Goal: Browse casually

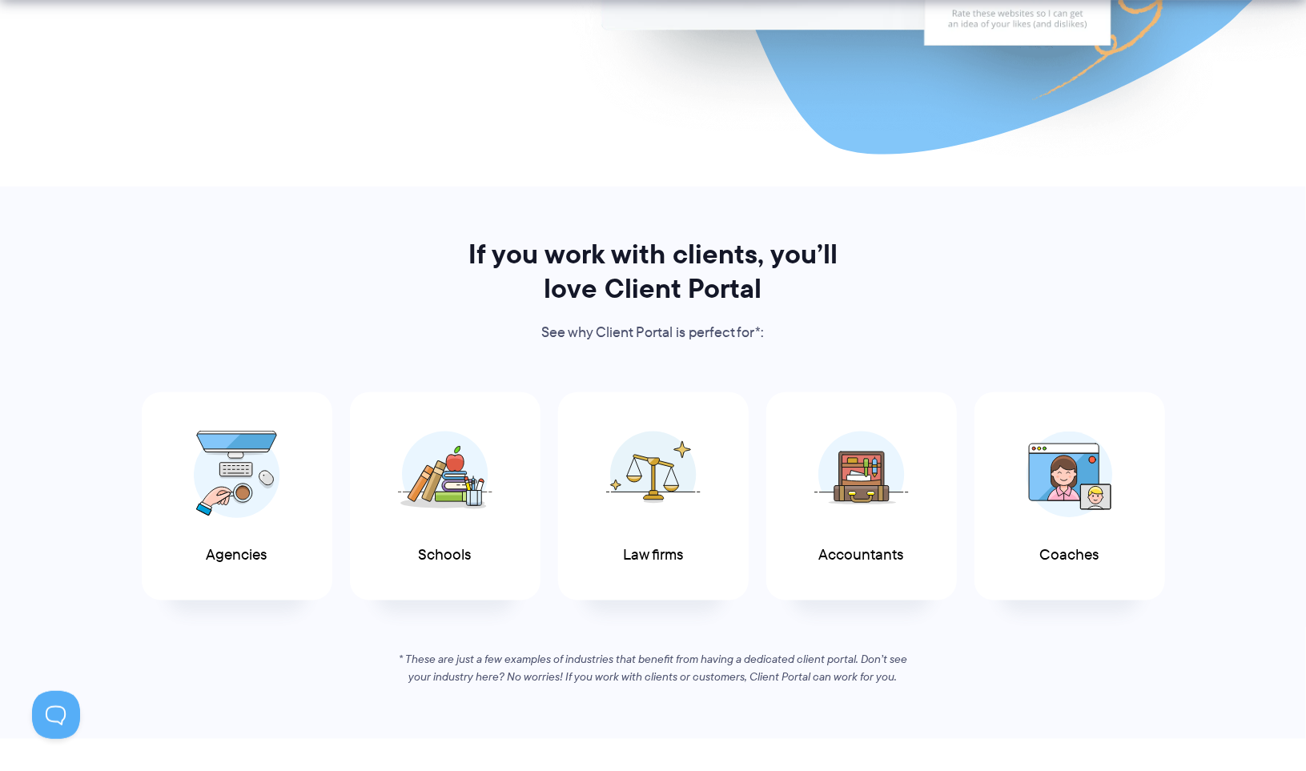
scroll to position [601, 0]
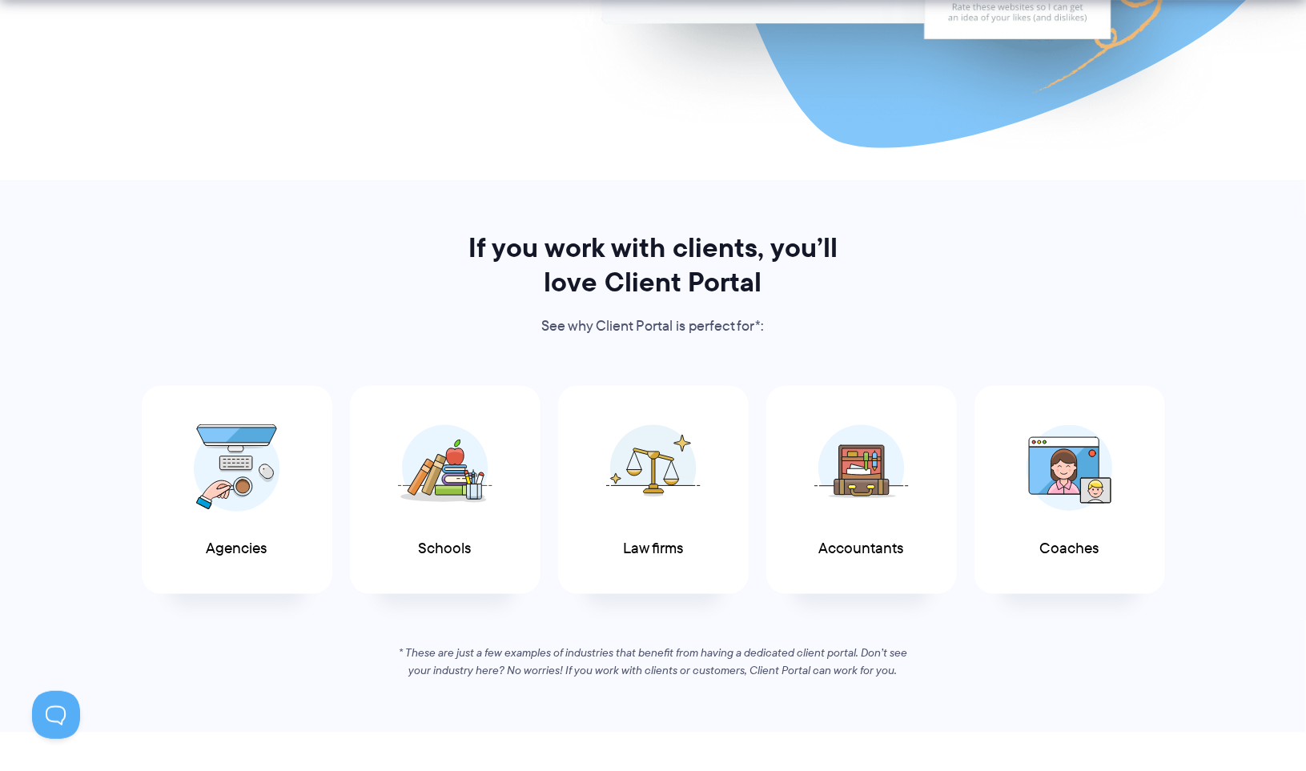
click at [863, 495] on img at bounding box center [862, 468] width 95 height 87
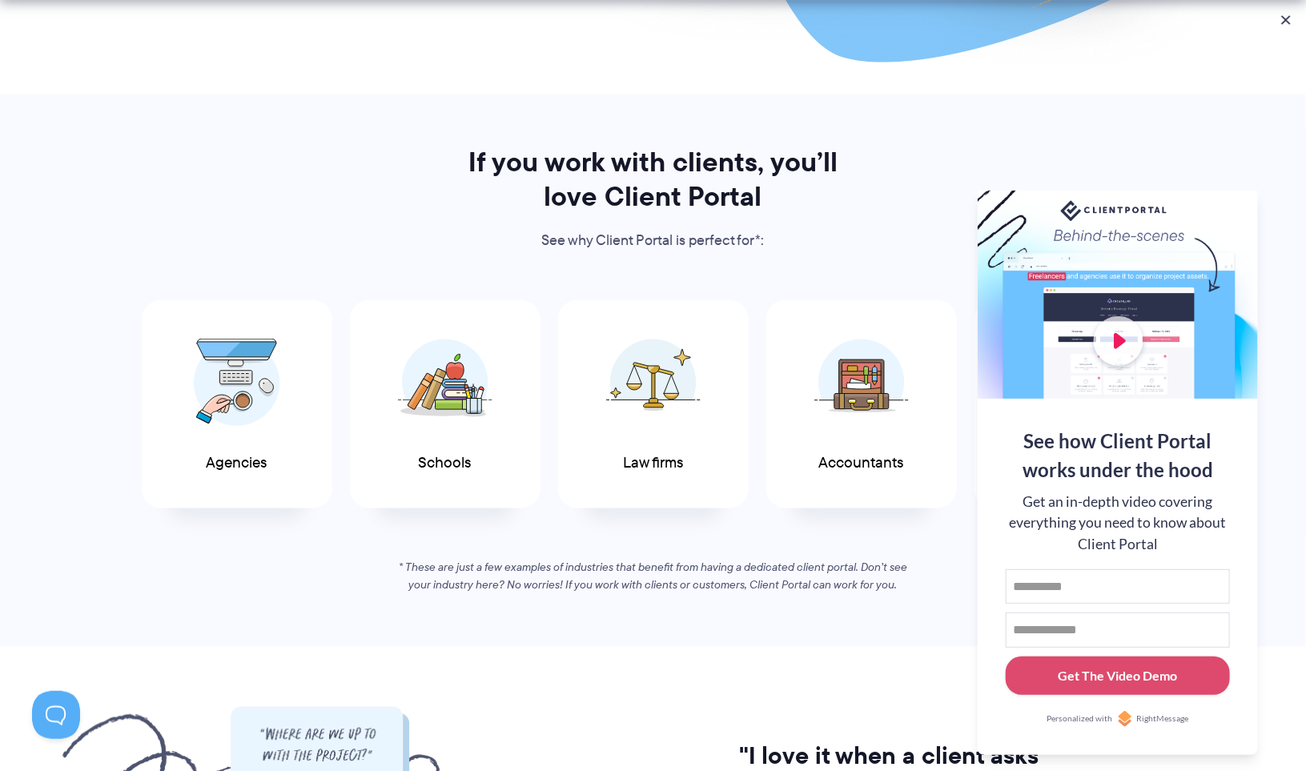
scroll to position [695, 0]
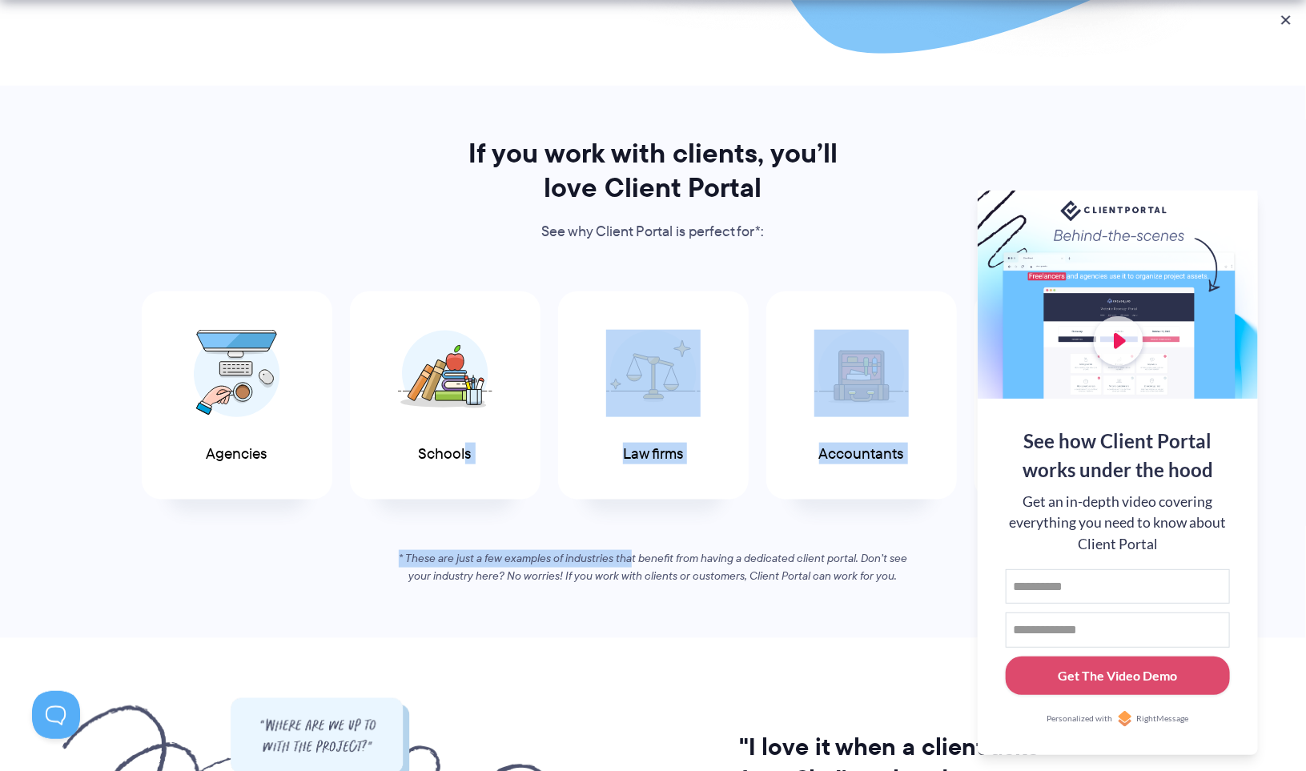
click at [464, 485] on div "If you work with clients, you’ll love Client Portal See why Client Portal is pe…" at bounding box center [653, 360] width 1089 height 449
click at [182, 435] on div "Agencies" at bounding box center [237, 396] width 191 height 209
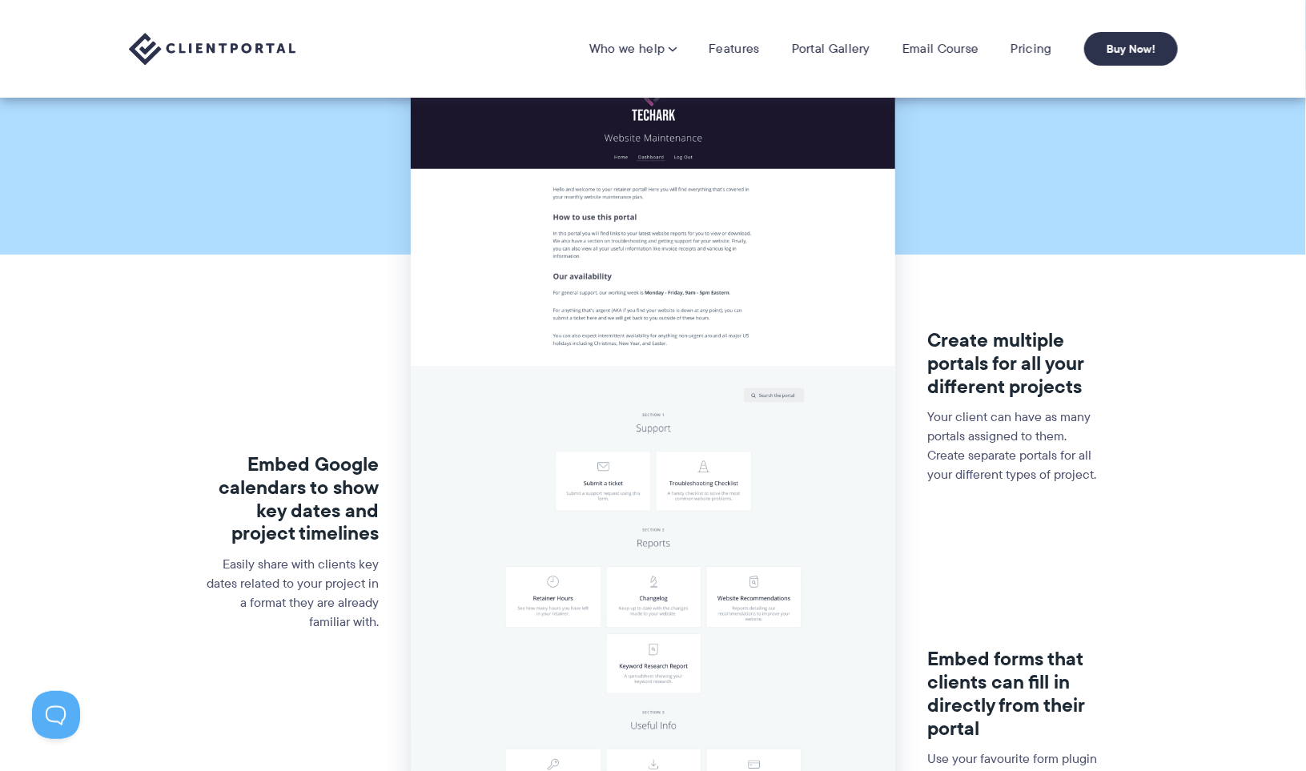
scroll to position [165, 0]
